Goal: Information Seeking & Learning: Learn about a topic

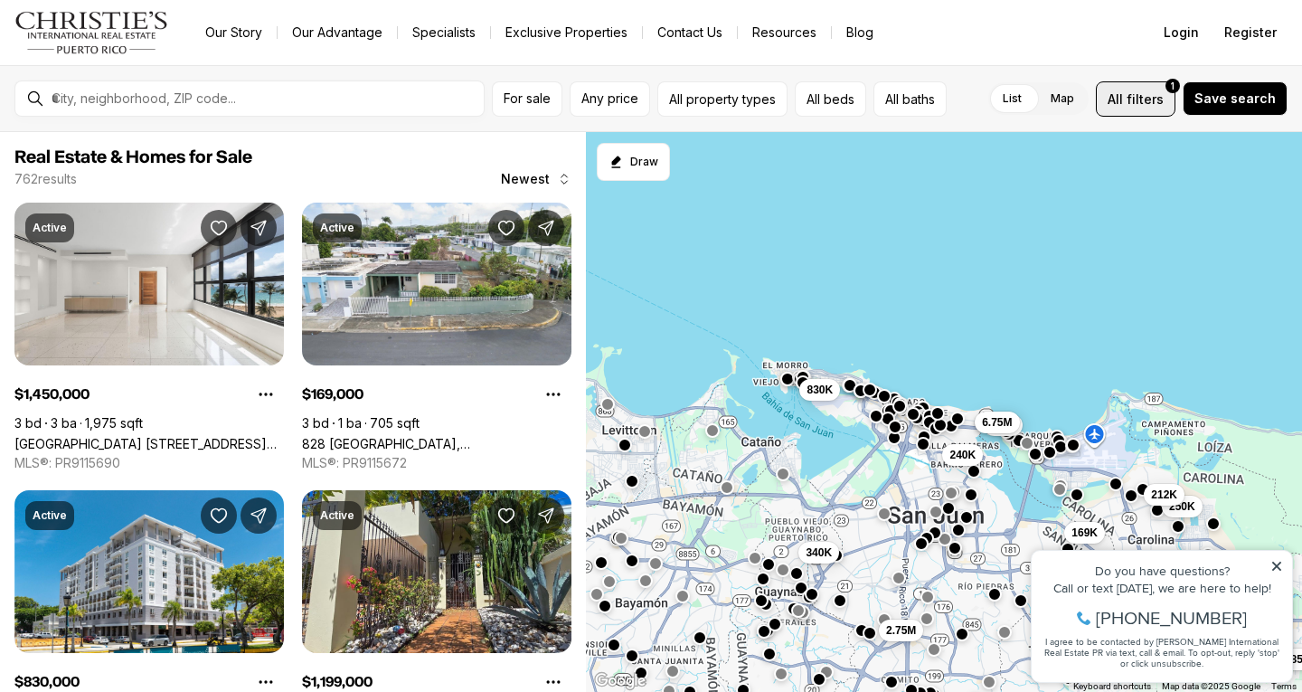
click at [1151, 93] on span "filters" at bounding box center [1145, 99] width 37 height 19
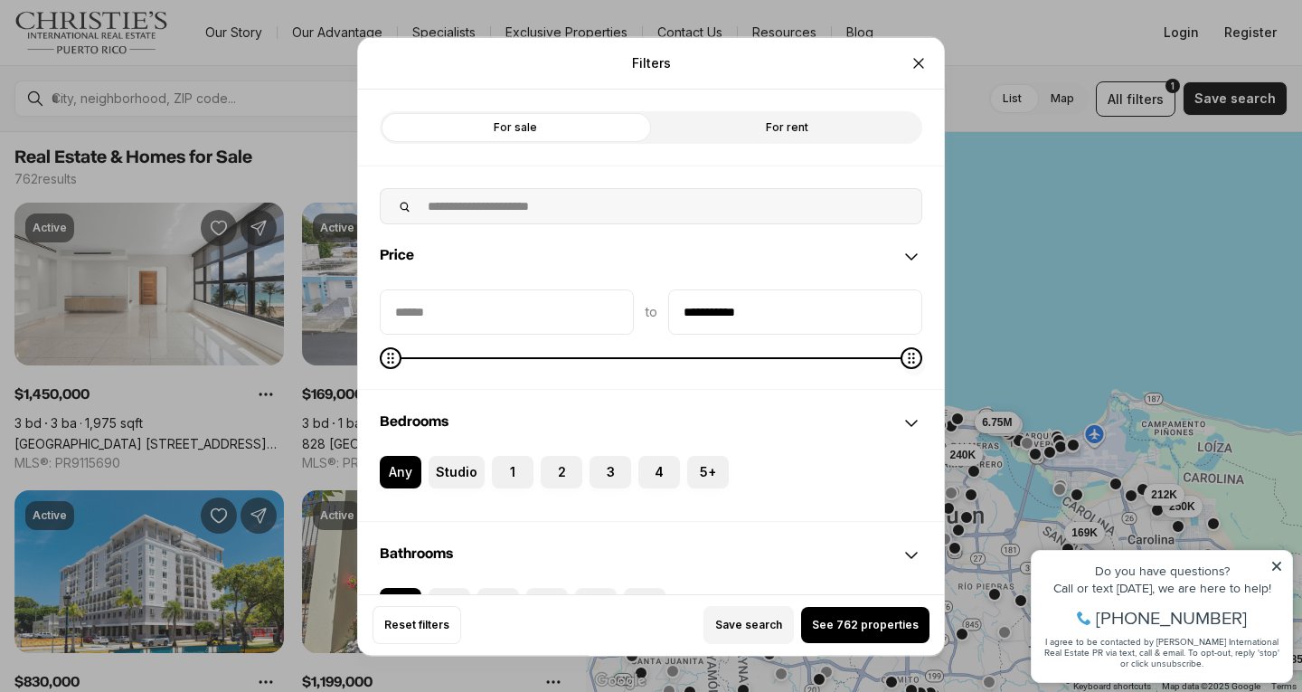
click at [918, 367] on span at bounding box center [912, 357] width 22 height 22
type input "********"
click at [389, 364] on icon "Maximum" at bounding box center [396, 357] width 14 height 14
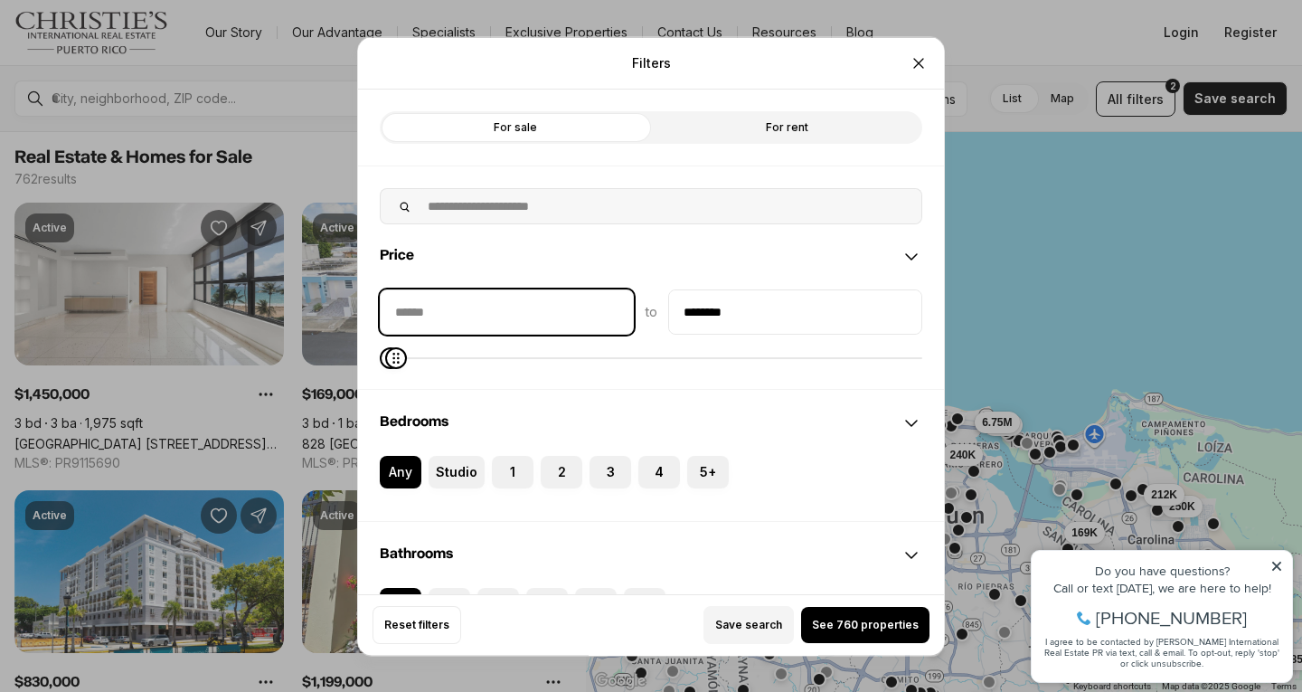
click at [430, 318] on input "priceMin" at bounding box center [507, 310] width 252 height 43
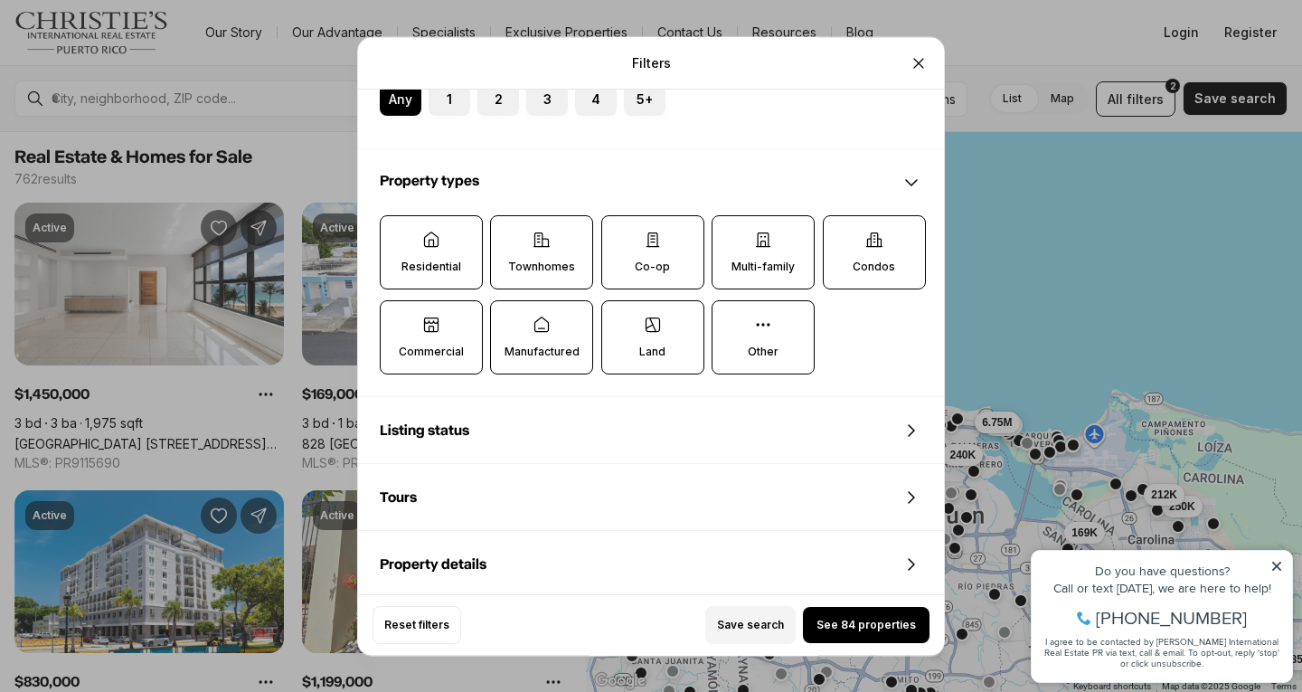
scroll to position [543, 0]
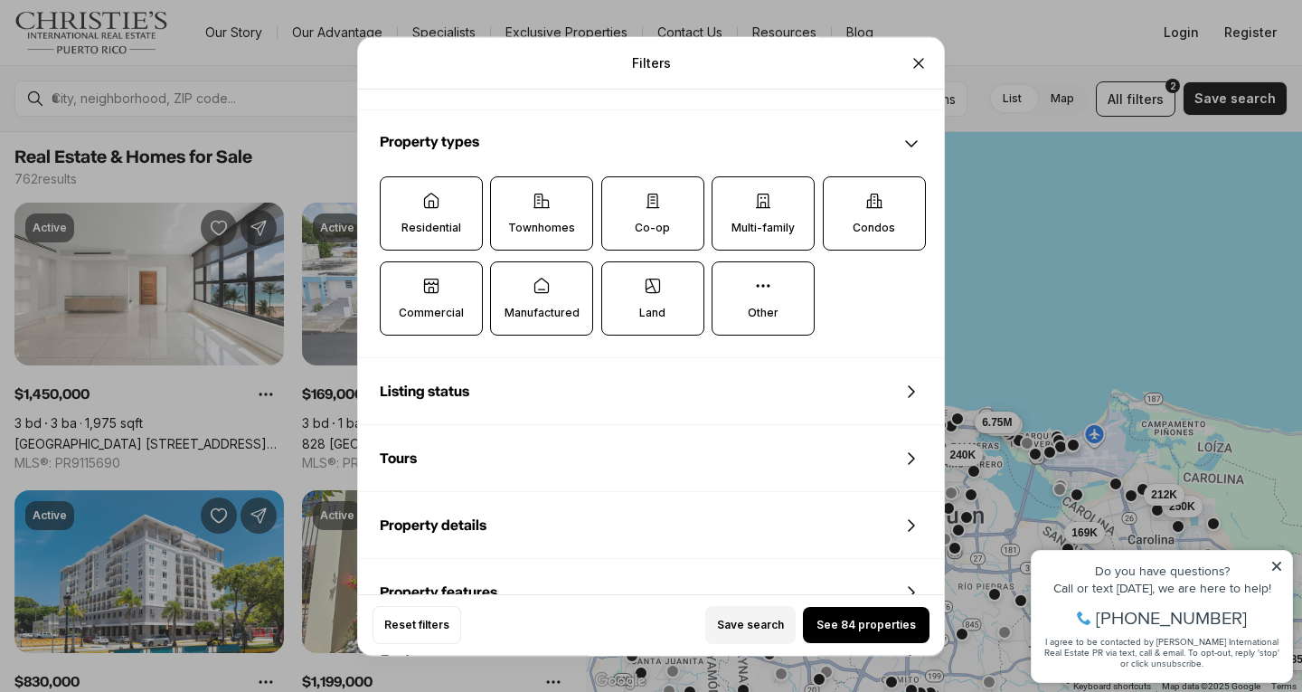
type input "********"
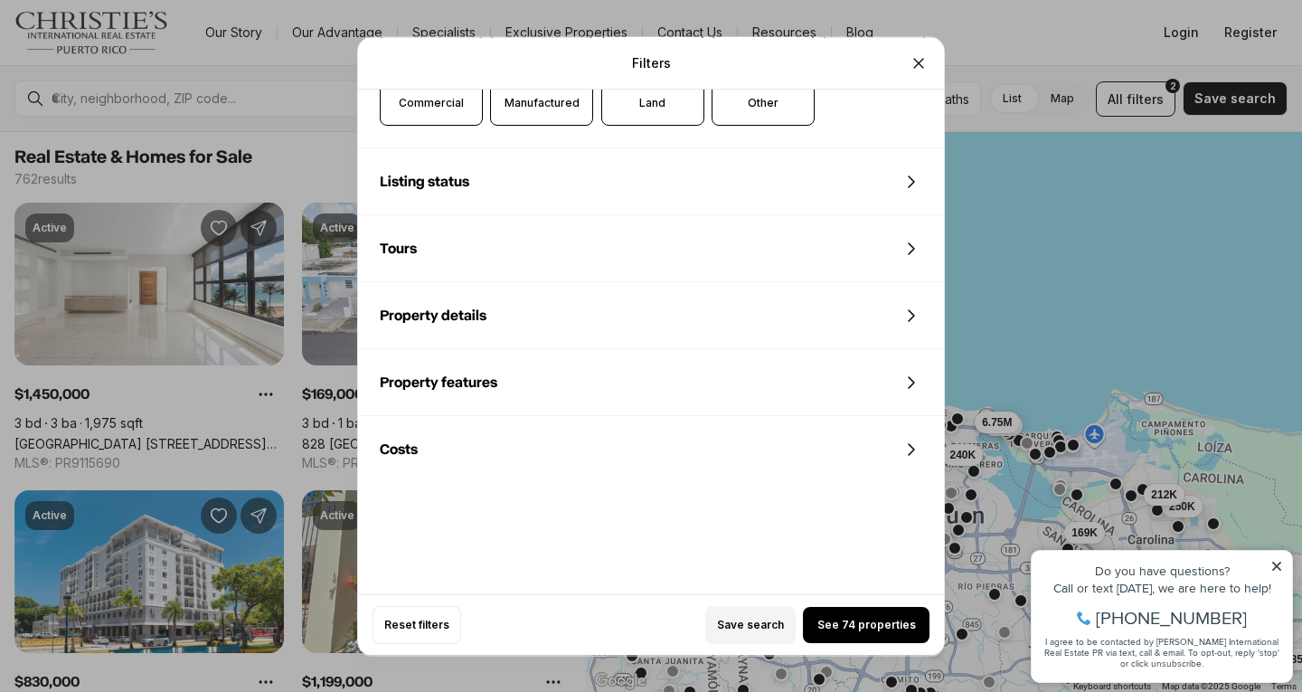
scroll to position [754, 0]
click at [842, 614] on button "See 74 properties" at bounding box center [866, 625] width 127 height 36
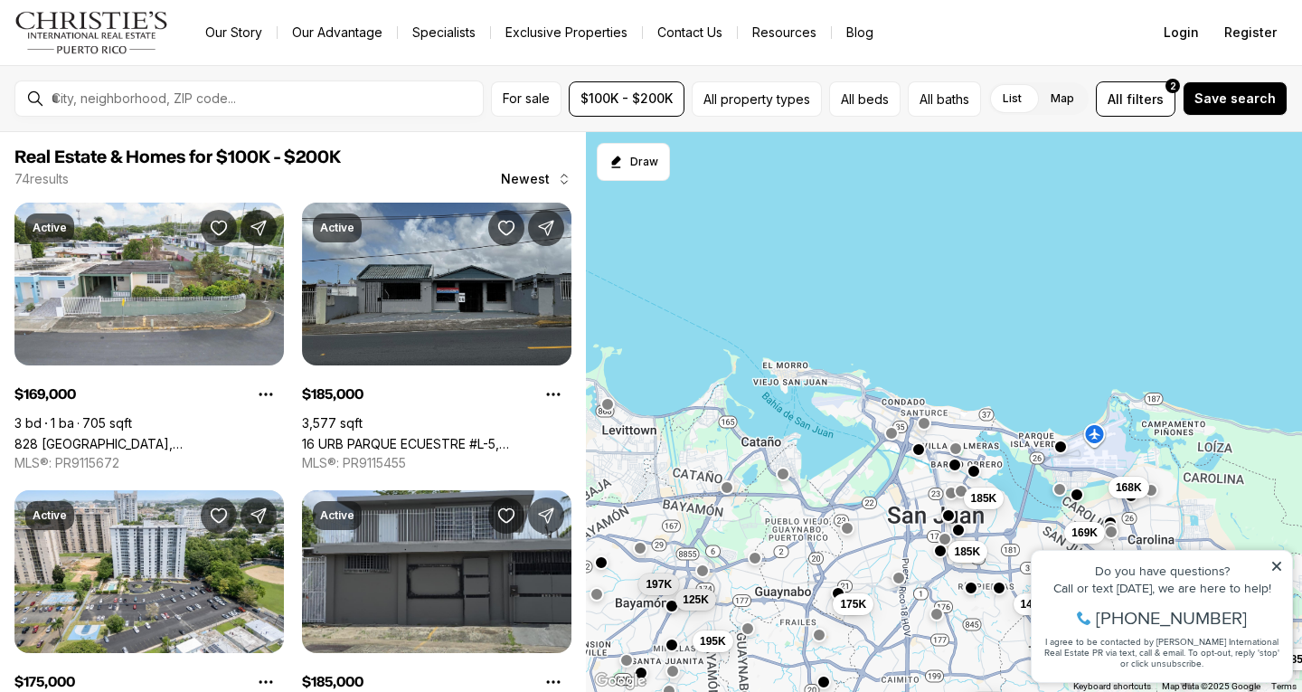
click at [1278, 565] on icon at bounding box center [1276, 566] width 9 height 9
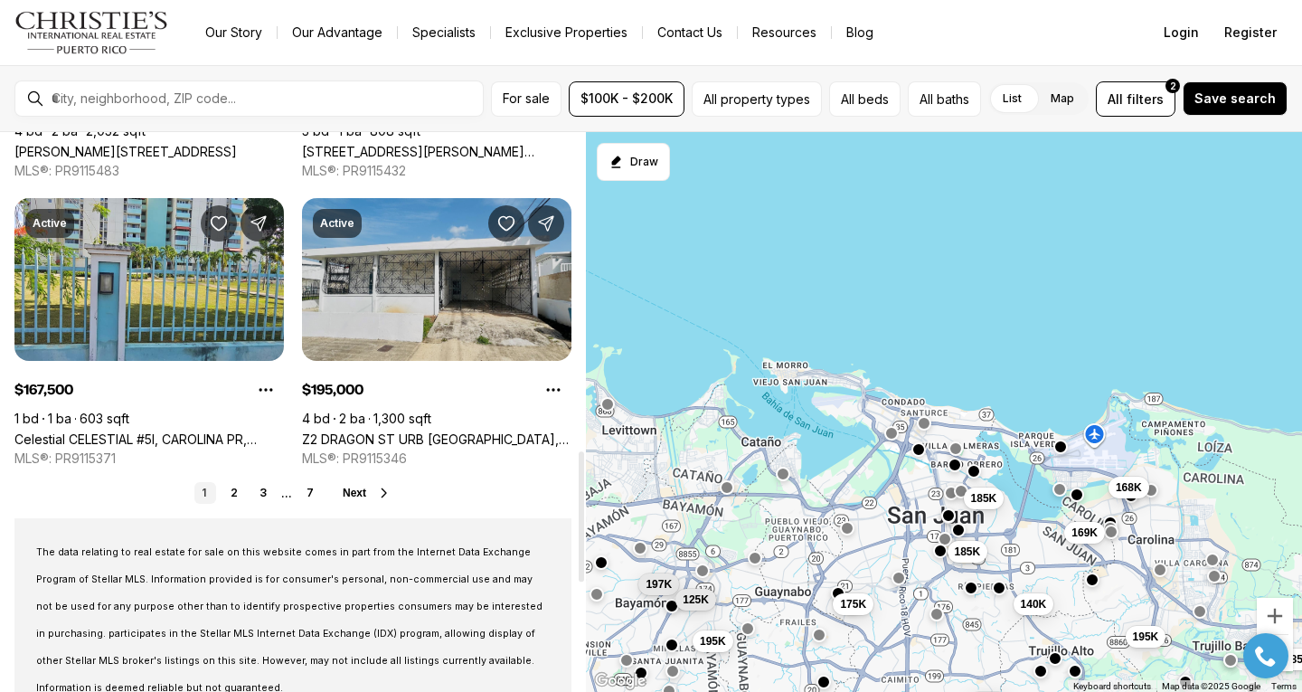
scroll to position [1447, 0]
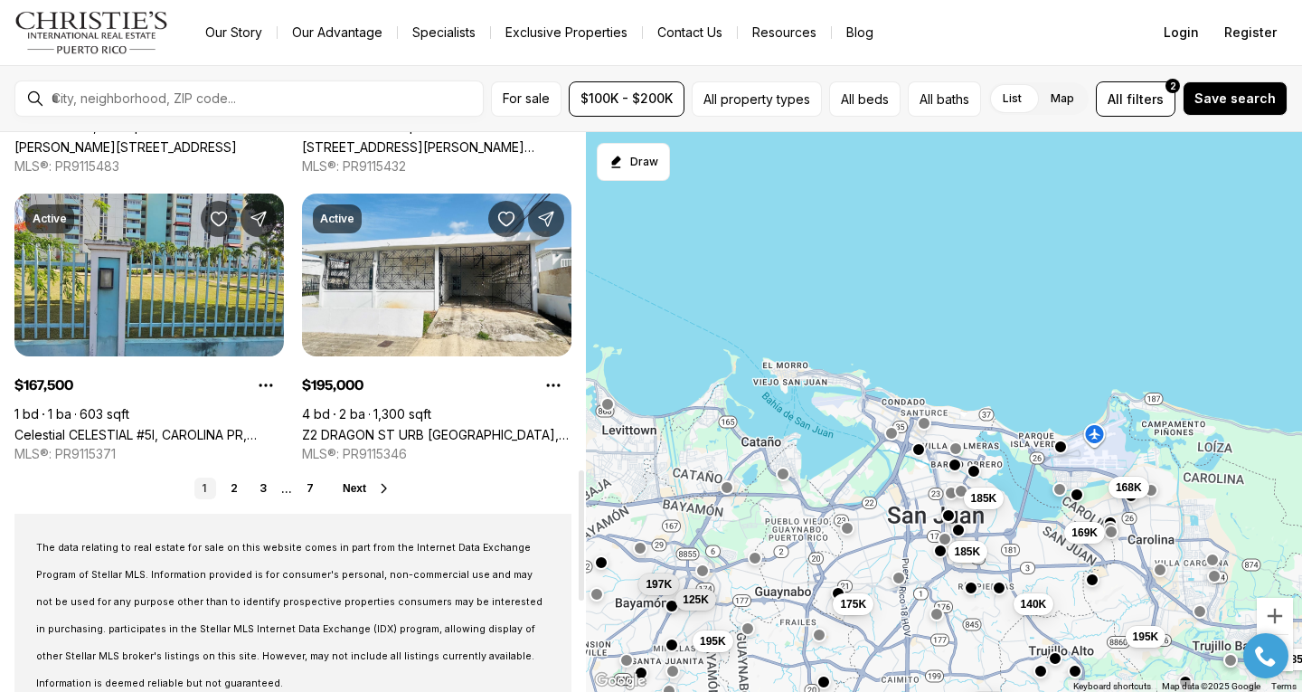
click at [349, 489] on span "Next" at bounding box center [355, 488] width 24 height 13
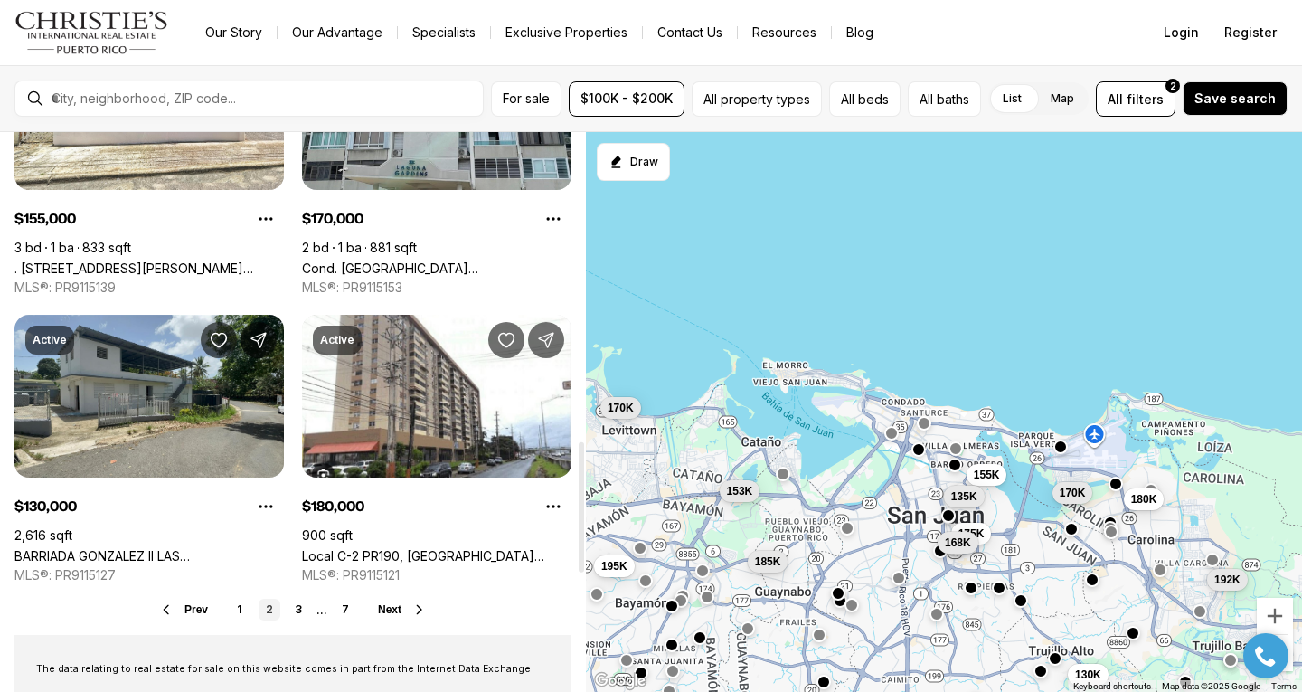
scroll to position [1356, 0]
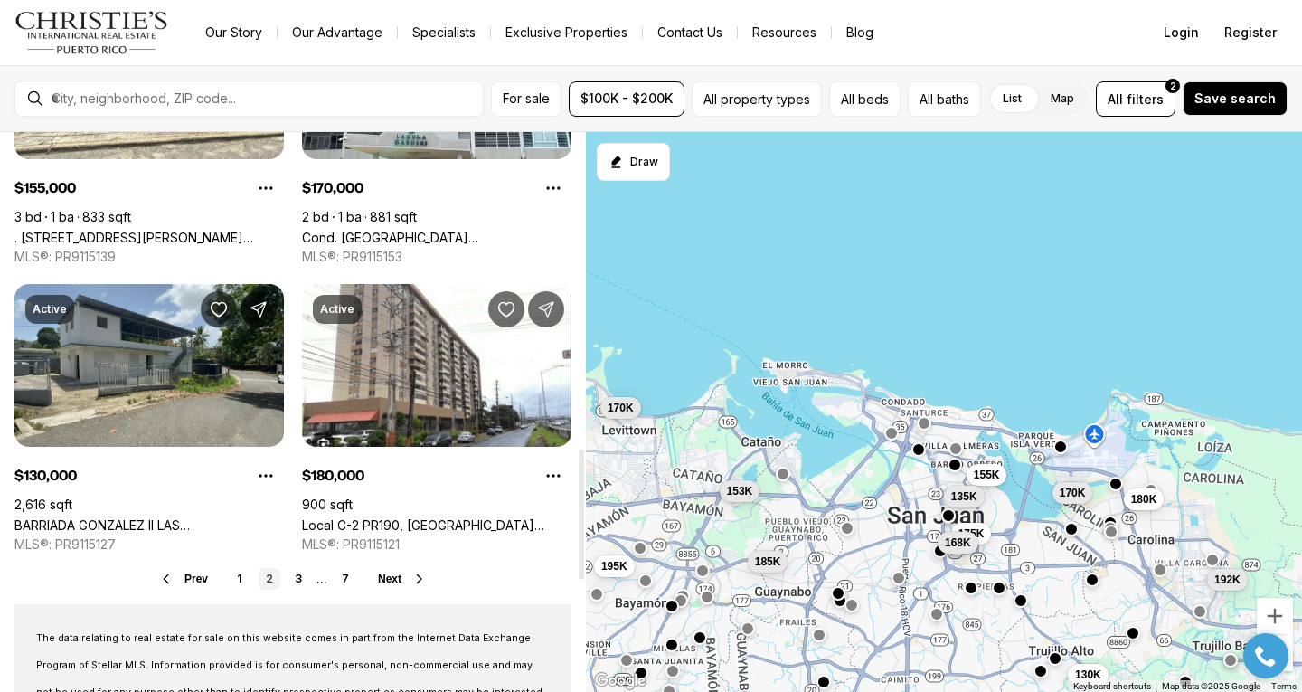
click at [393, 583] on span "Next" at bounding box center [390, 578] width 24 height 13
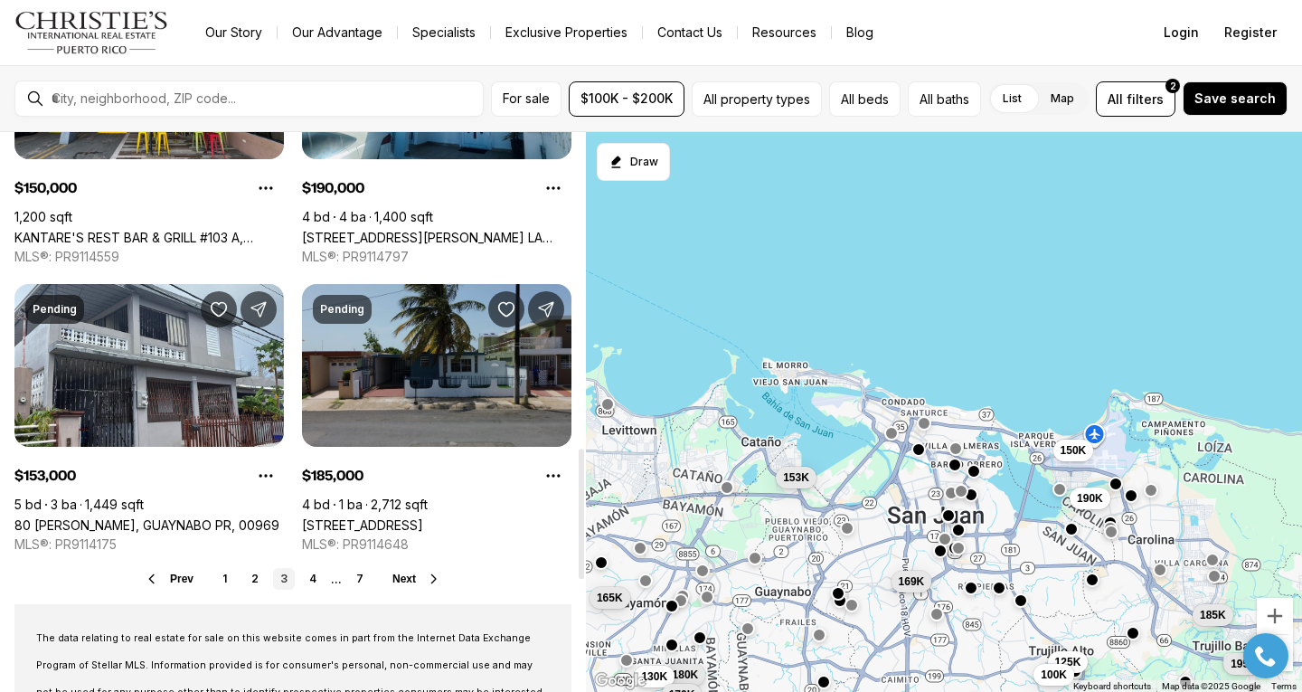
scroll to position [1447, 0]
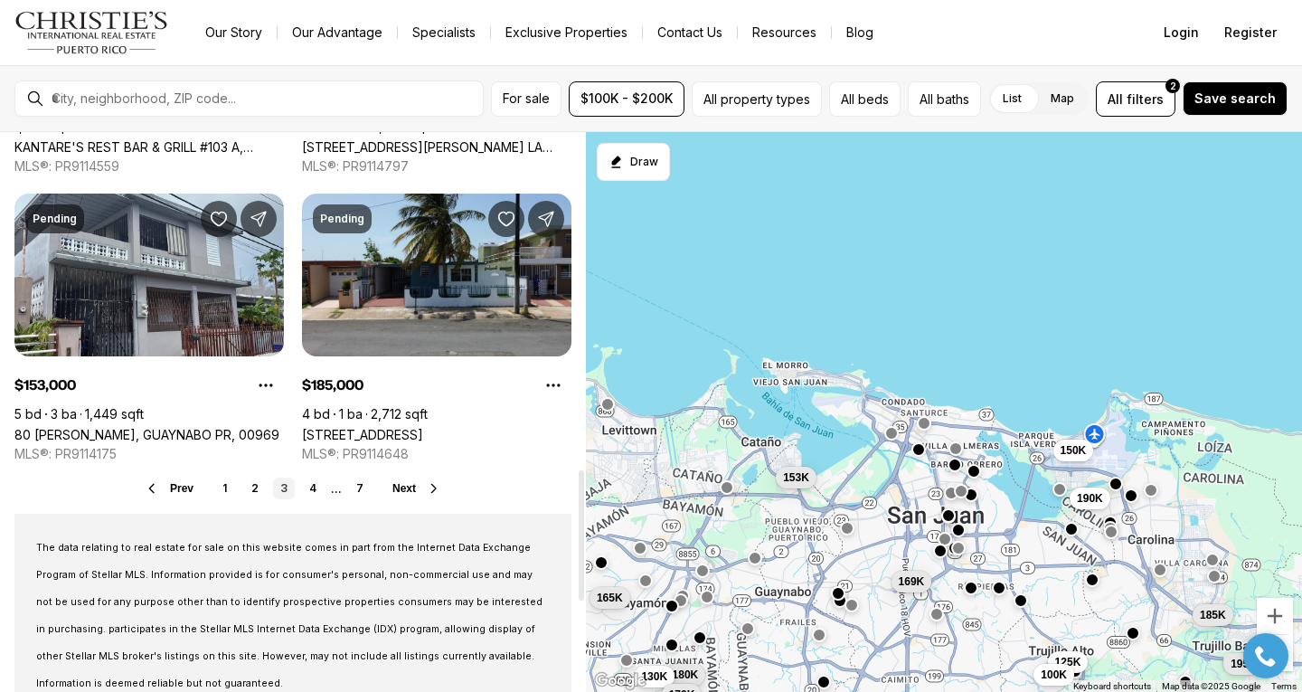
click at [402, 489] on span "Next" at bounding box center [404, 488] width 24 height 13
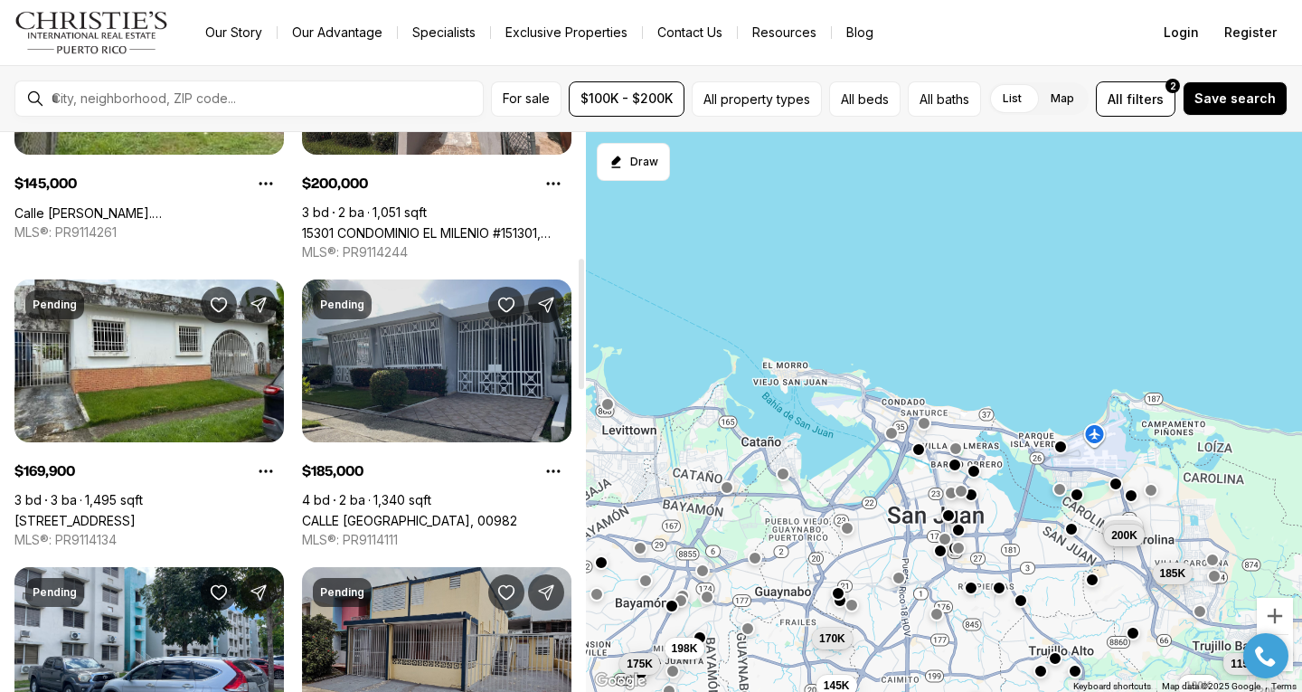
scroll to position [633, 0]
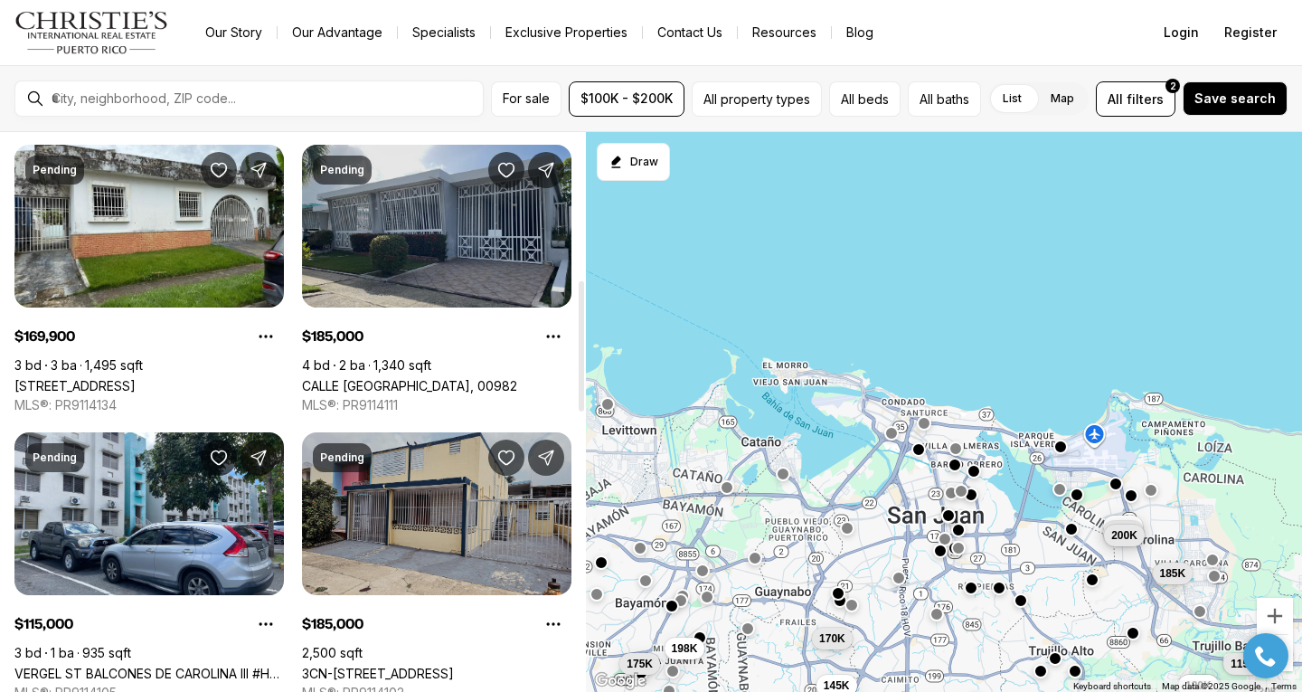
click at [345, 378] on link "CALLE 206 COUNTRY CLUB, CAROLINA PR, 00982" at bounding box center [409, 385] width 215 height 15
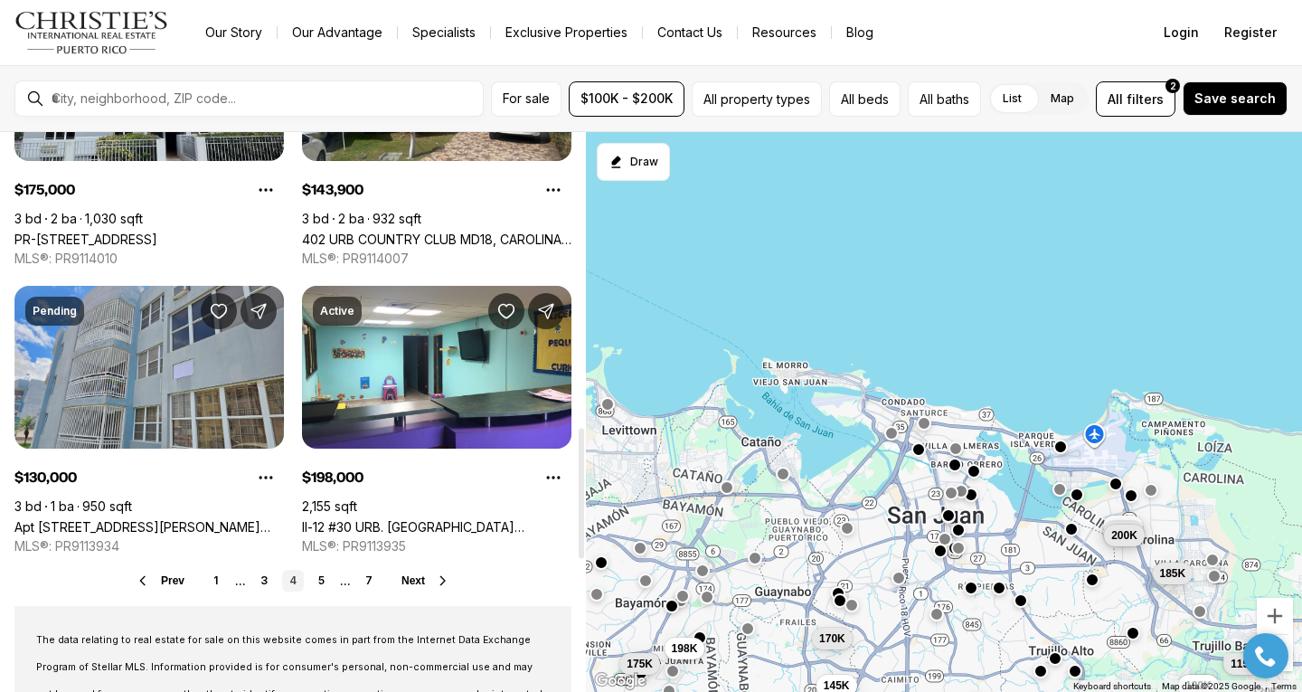
scroll to position [1356, 0]
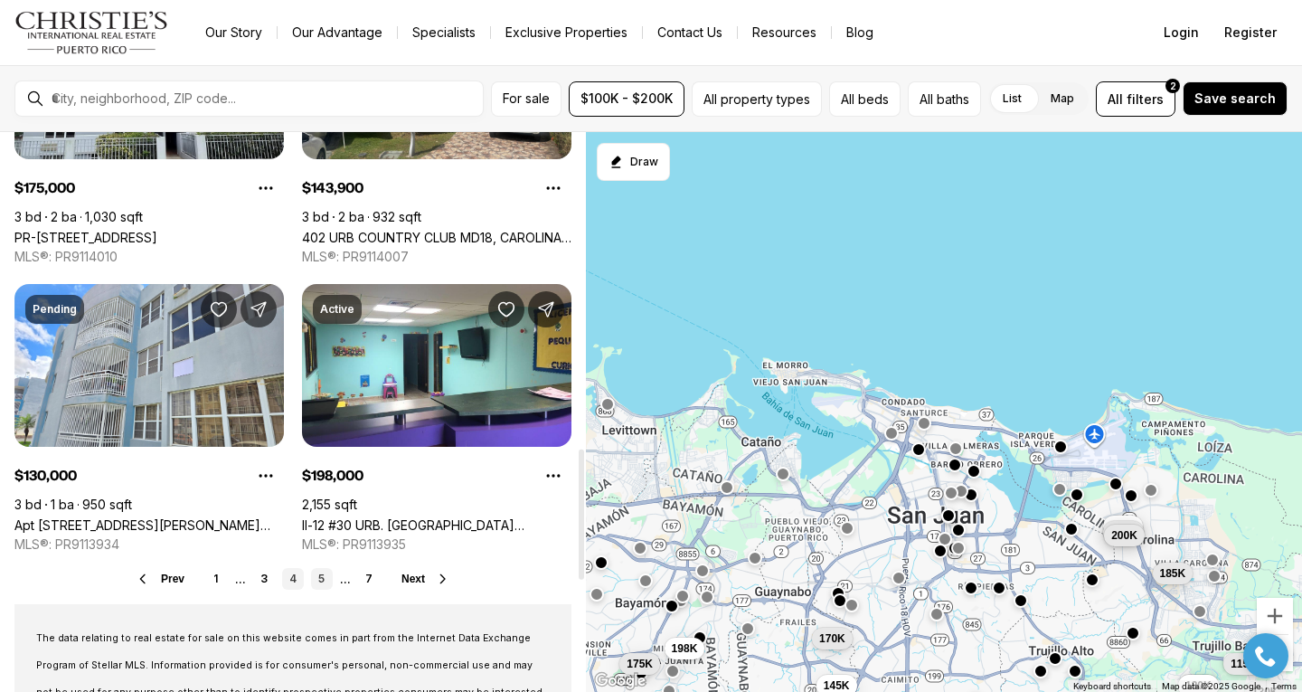
click at [312, 578] on link "5" at bounding box center [322, 579] width 22 height 22
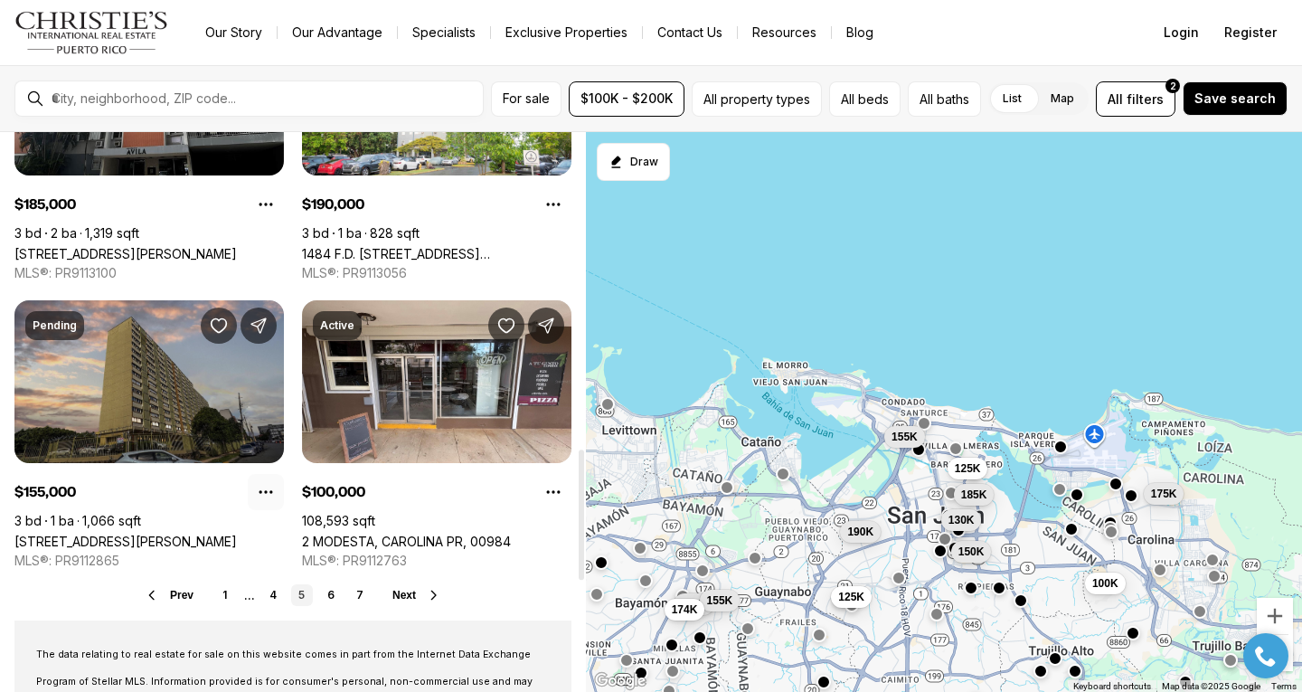
scroll to position [1447, 0]
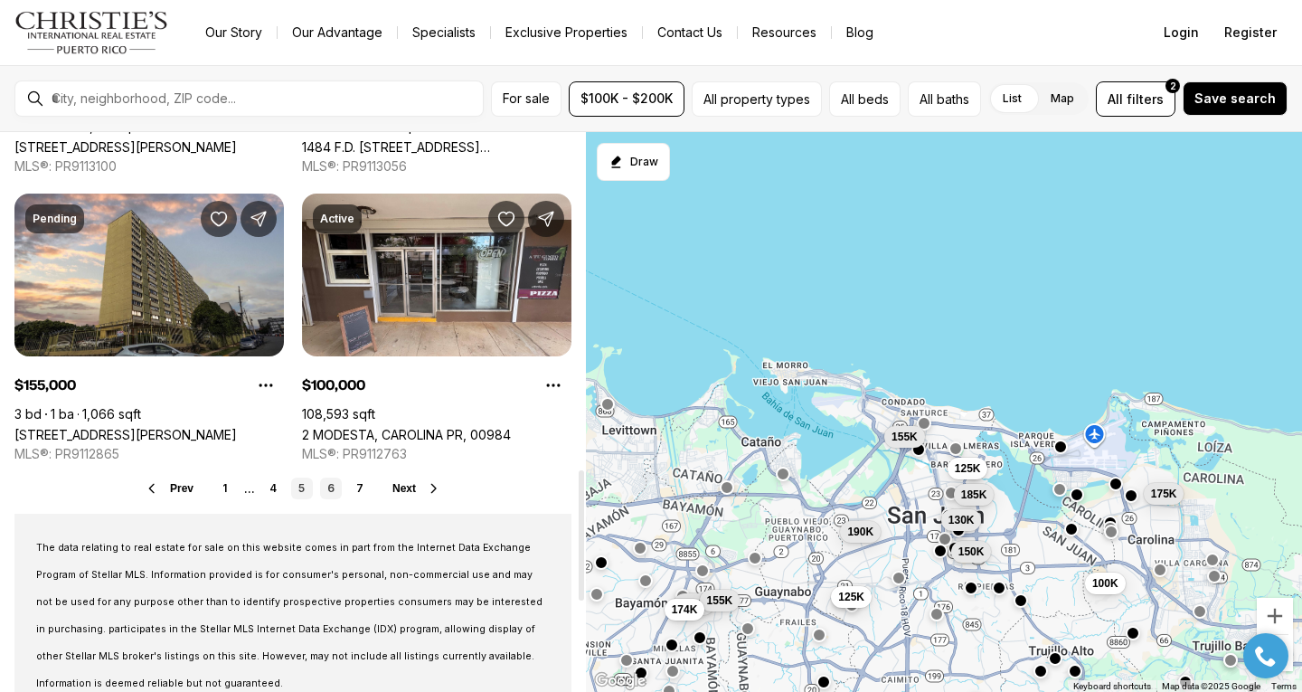
click at [333, 491] on link "6" at bounding box center [331, 488] width 22 height 22
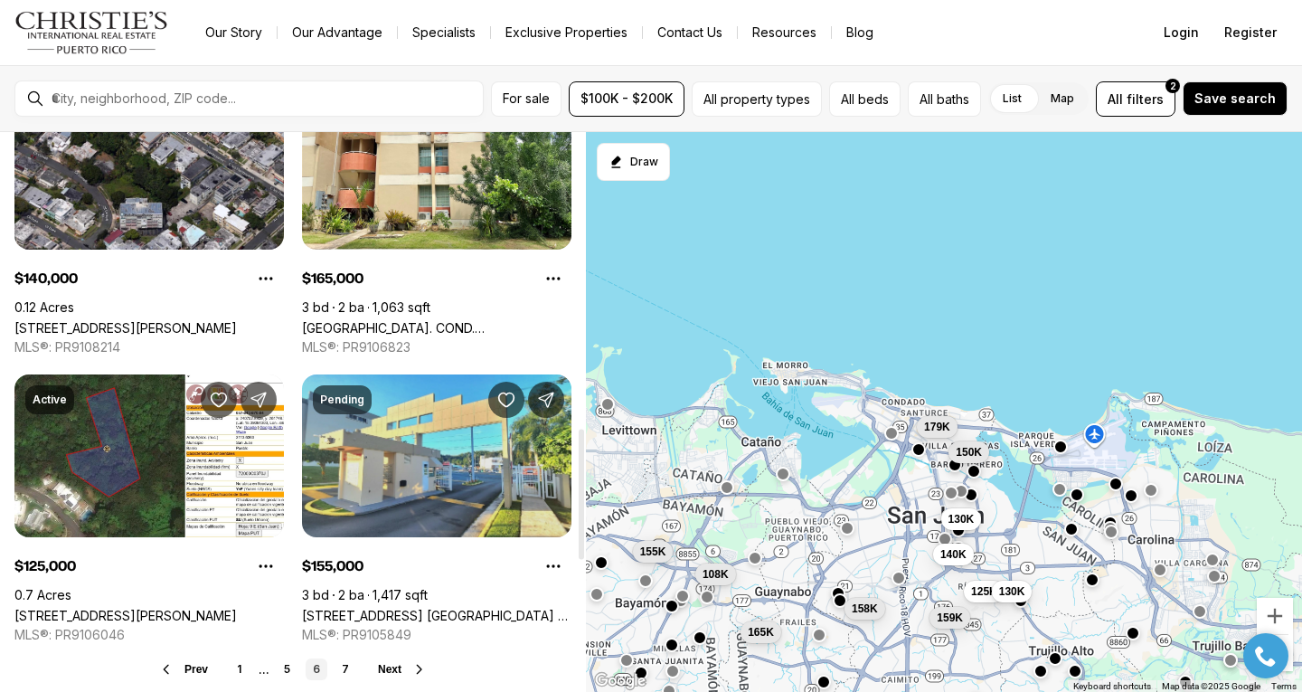
scroll to position [1356, 0]
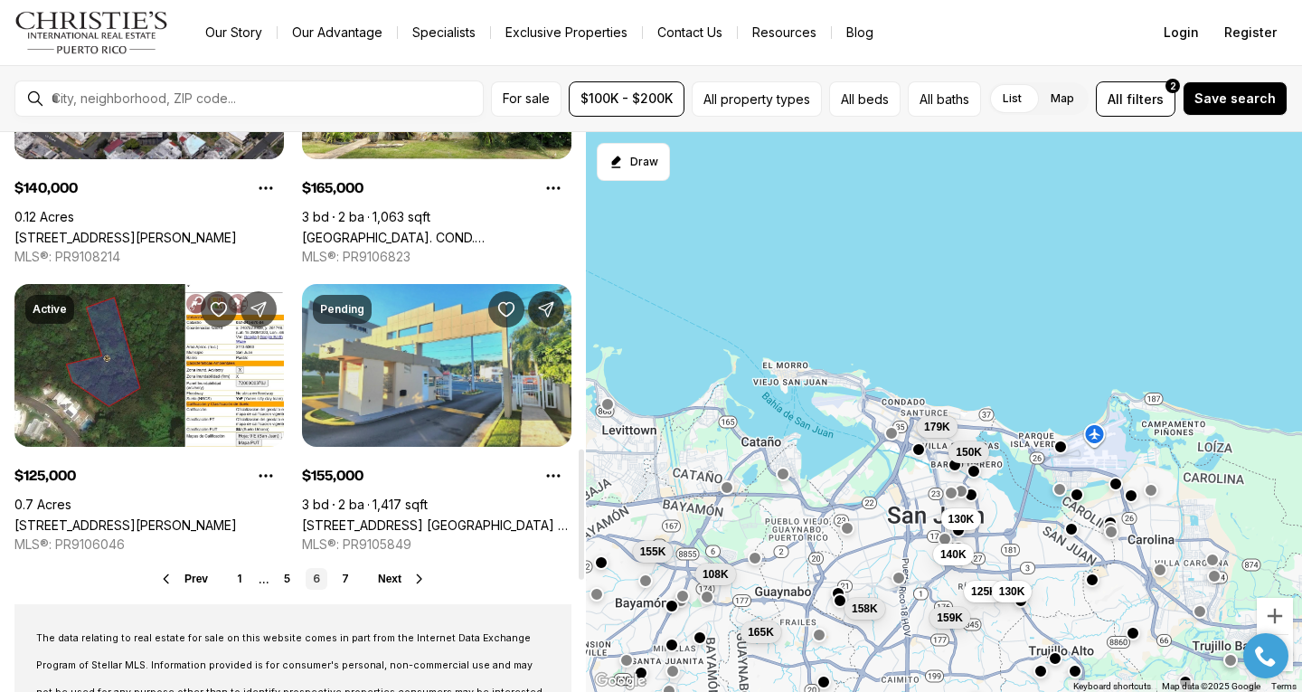
click at [421, 517] on link "[STREET_ADDRESS] [GEOGRAPHIC_DATA] E COND. [STREET_ADDRESS]" at bounding box center [436, 524] width 269 height 15
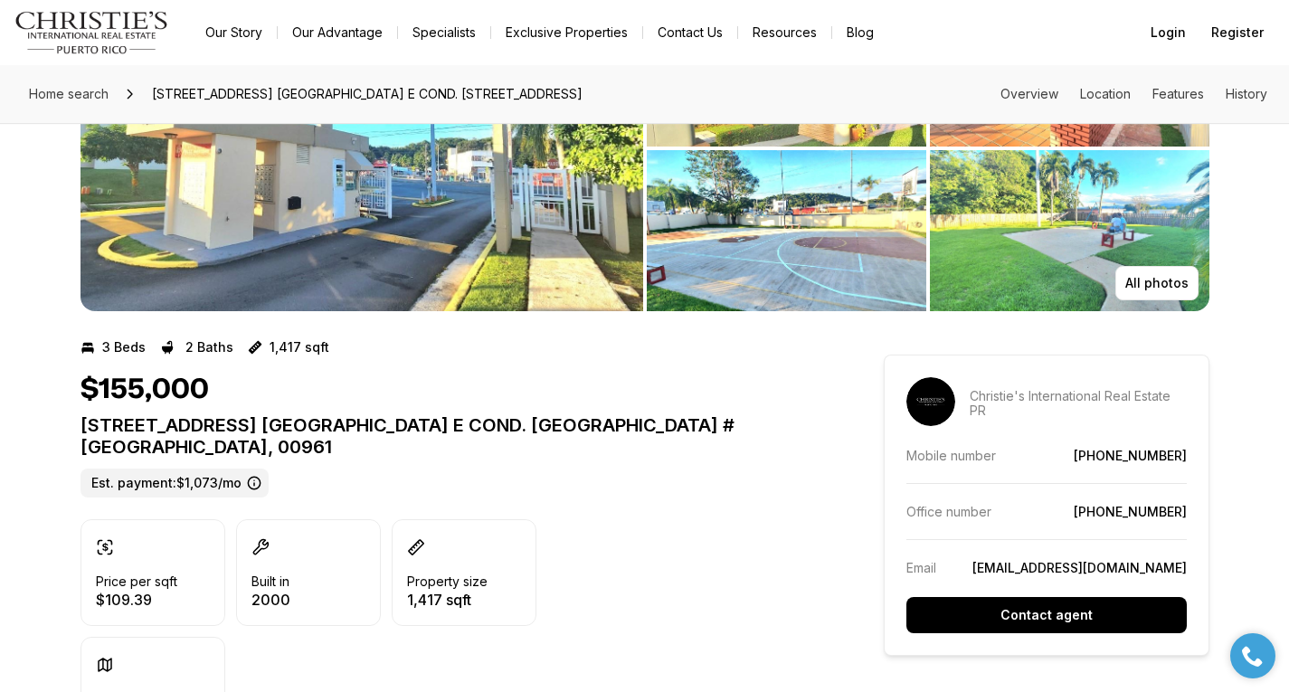
scroll to position [90, 0]
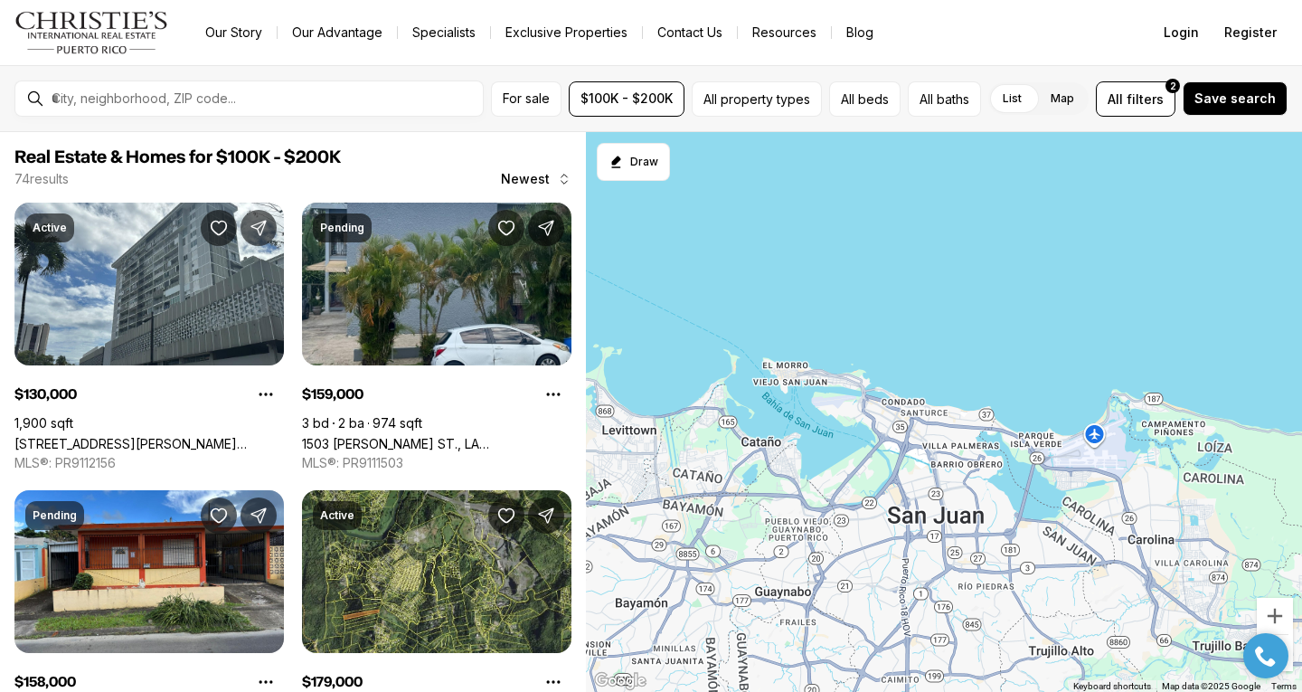
scroll to position [1356, 0]
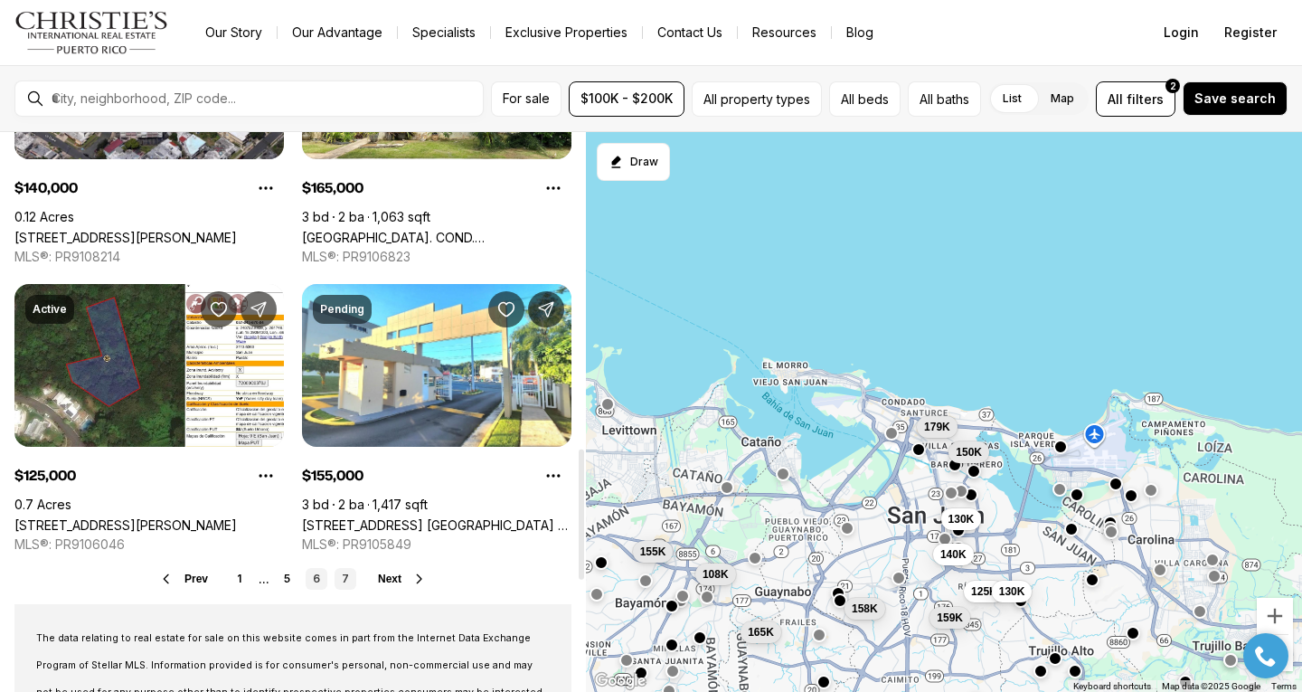
click at [345, 573] on link "7" at bounding box center [346, 579] width 22 height 22
